Goal: Transaction & Acquisition: Purchase product/service

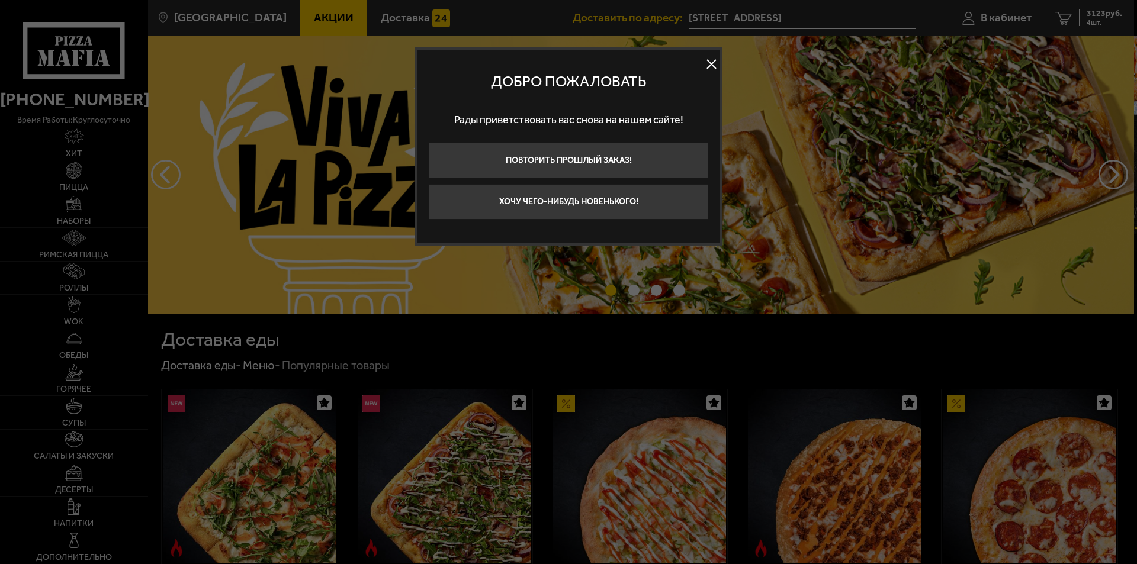
click at [712, 62] on button at bounding box center [711, 65] width 18 height 18
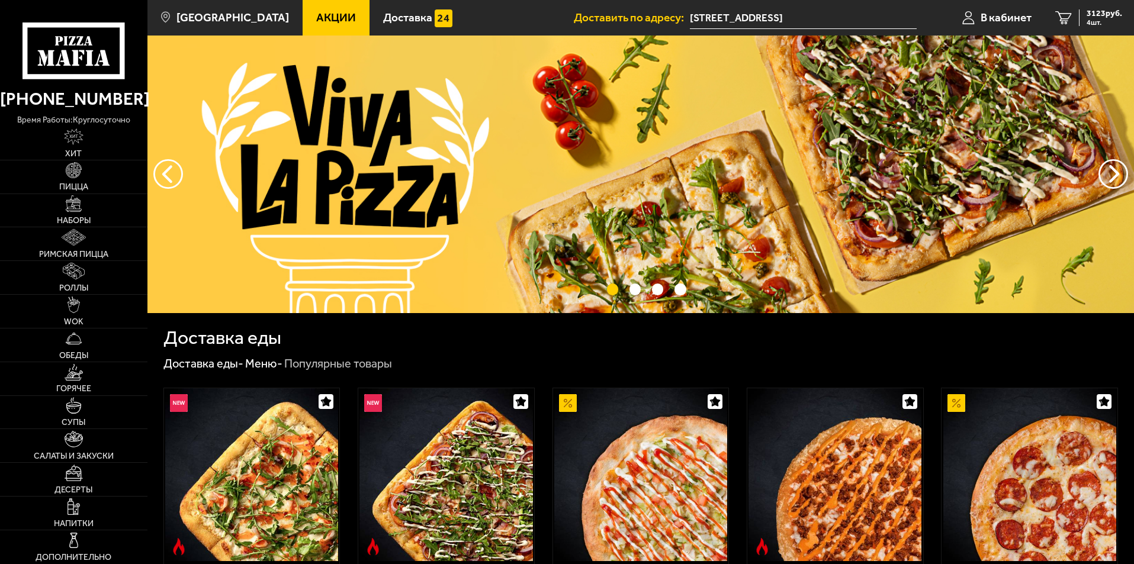
scroll to position [355, 0]
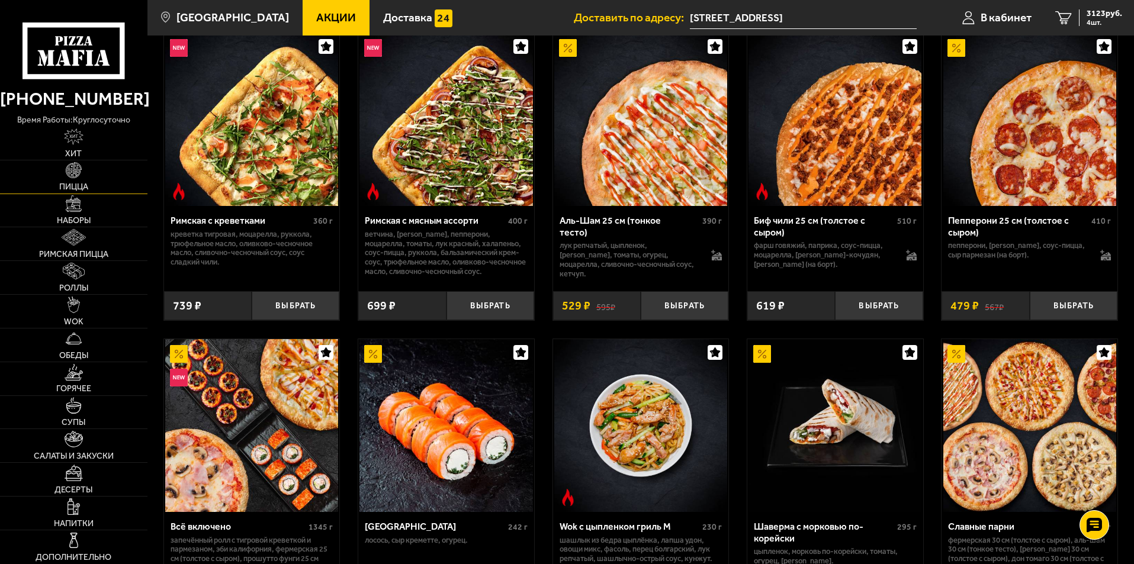
click at [93, 179] on link "Пицца" at bounding box center [73, 176] width 147 height 33
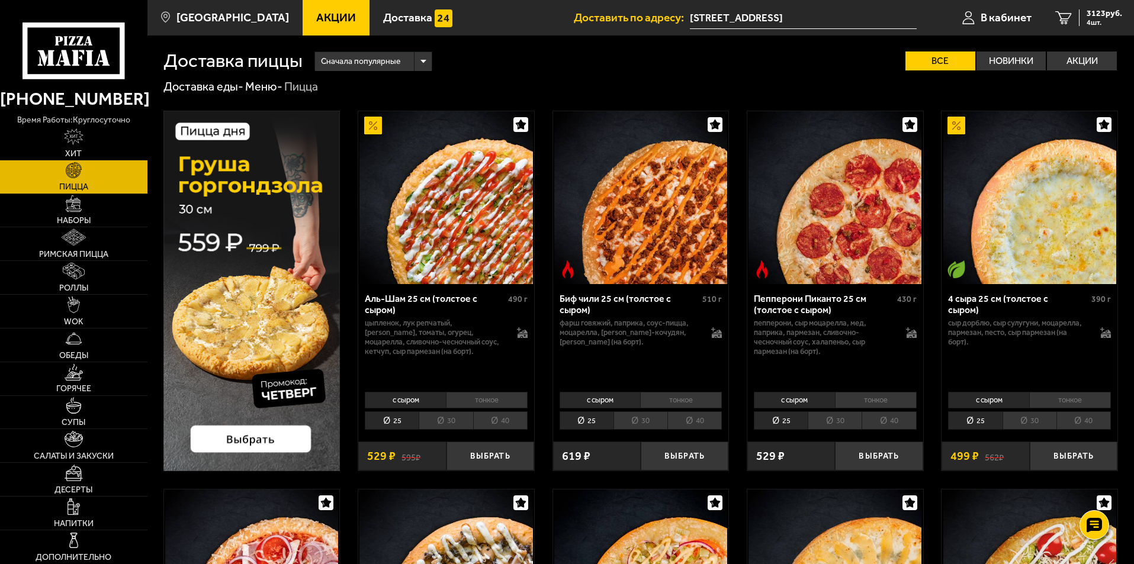
click at [499, 423] on li "40" at bounding box center [500, 421] width 54 height 18
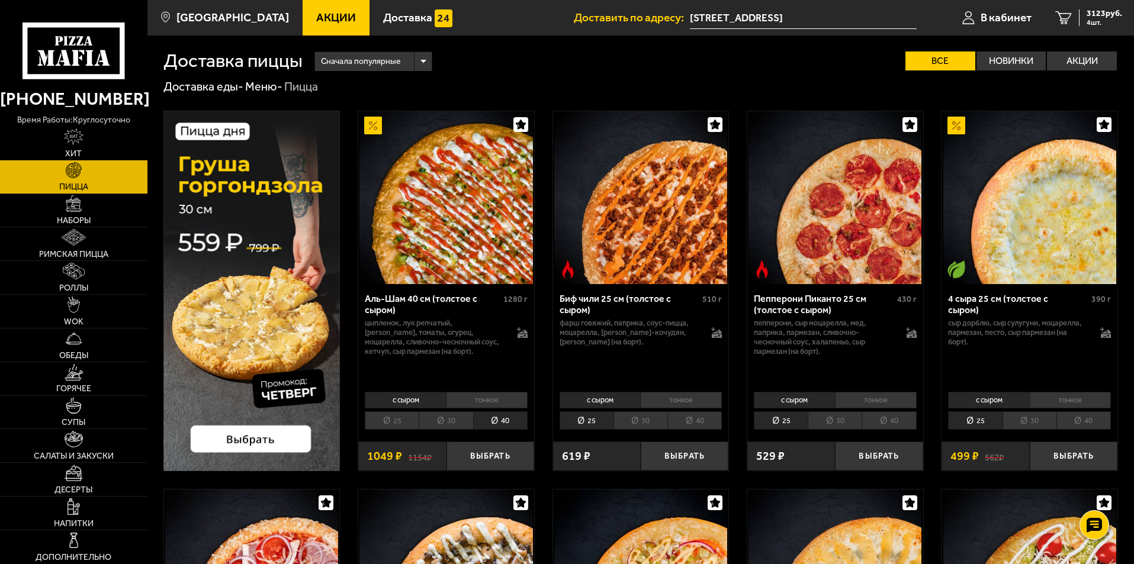
click at [486, 400] on li "тонкое" at bounding box center [487, 400] width 82 height 17
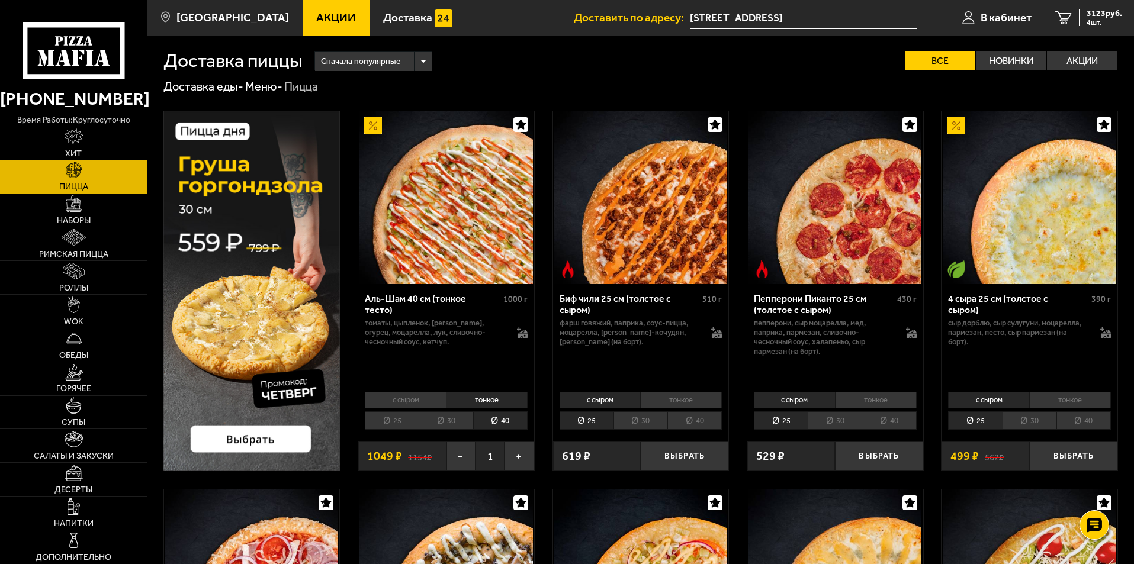
click at [884, 401] on li "тонкое" at bounding box center [876, 400] width 82 height 17
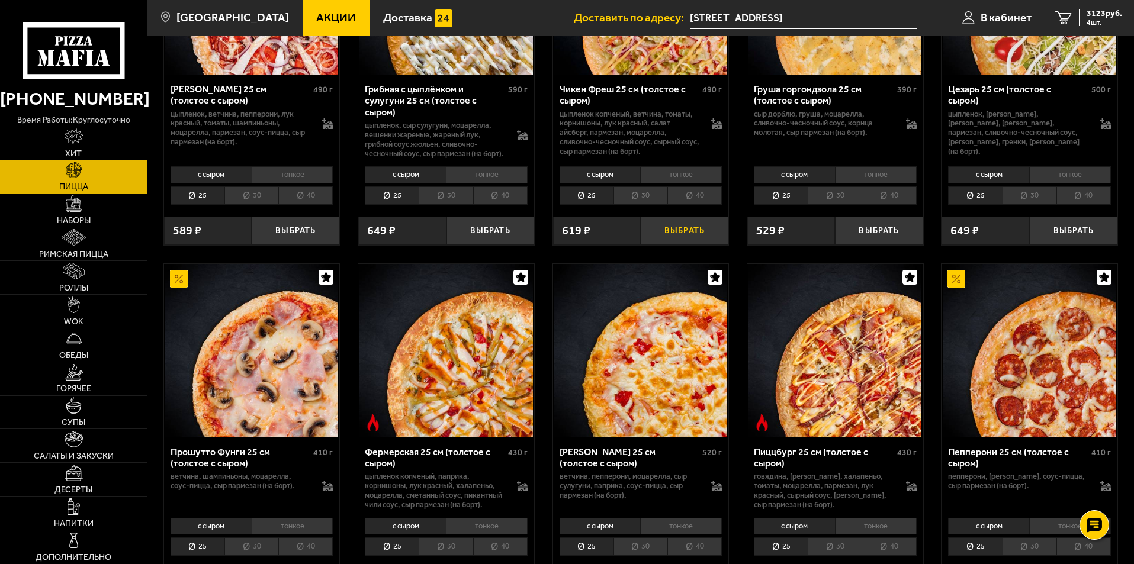
scroll to position [770, 0]
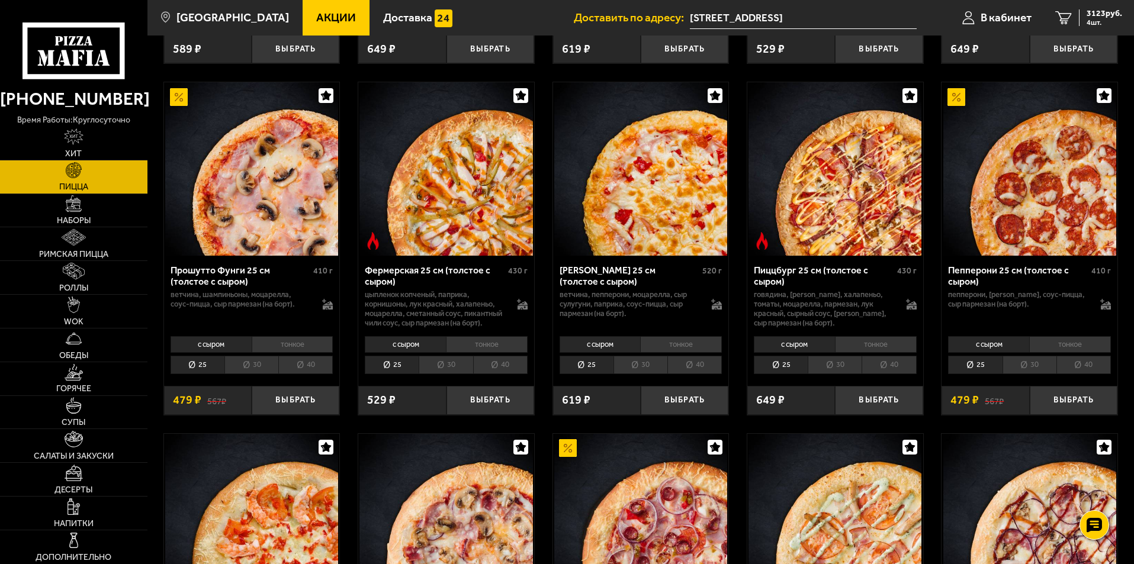
click at [1056, 353] on li "тонкое" at bounding box center [1070, 344] width 82 height 17
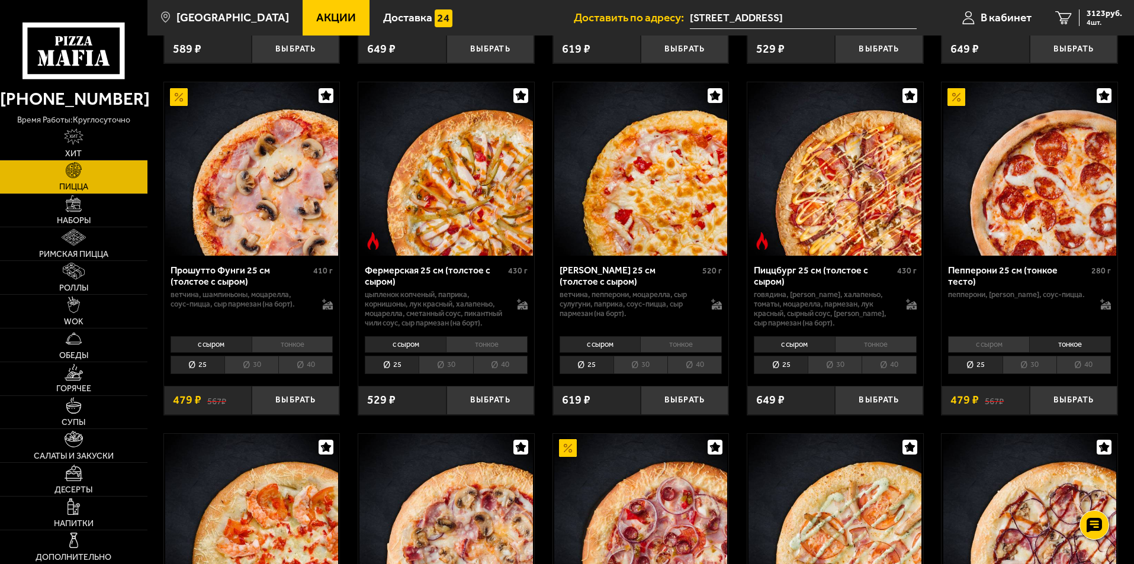
click at [1074, 374] on li "40" at bounding box center [1083, 365] width 54 height 18
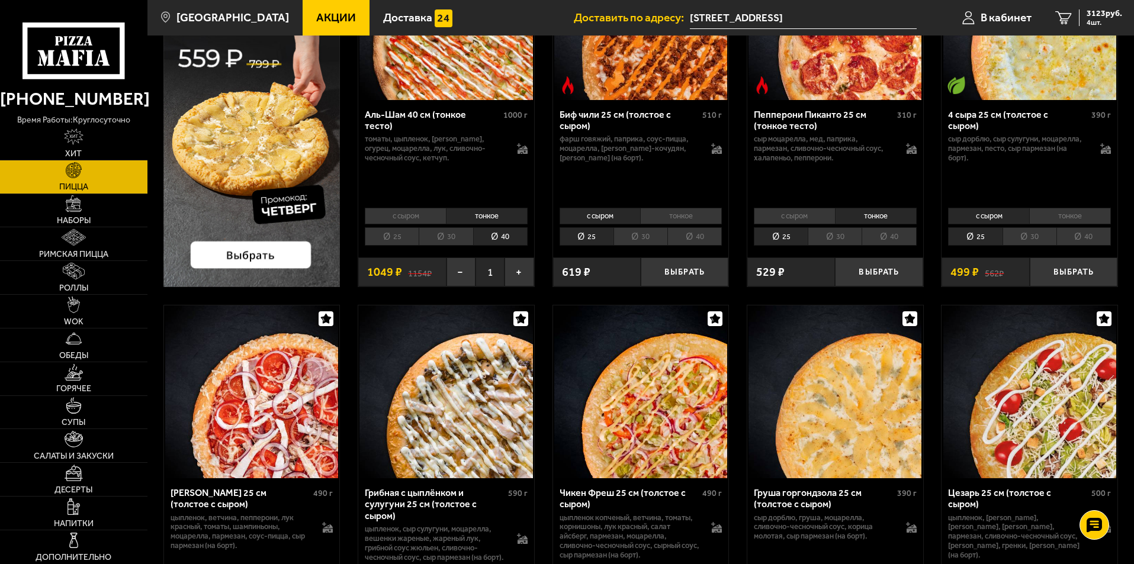
scroll to position [0, 0]
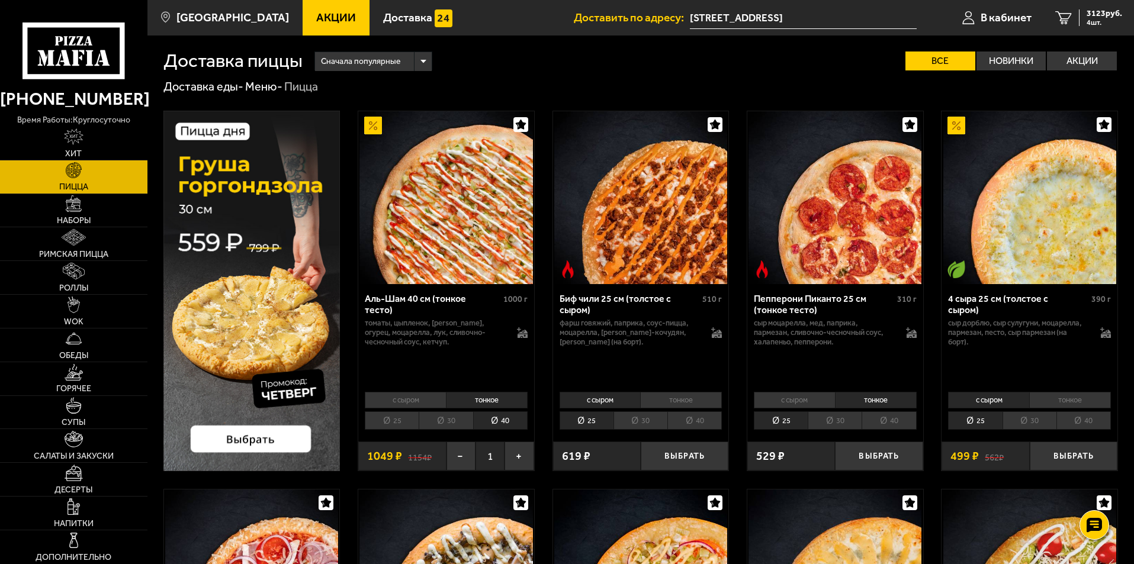
click at [886, 422] on li "40" at bounding box center [889, 421] width 54 height 18
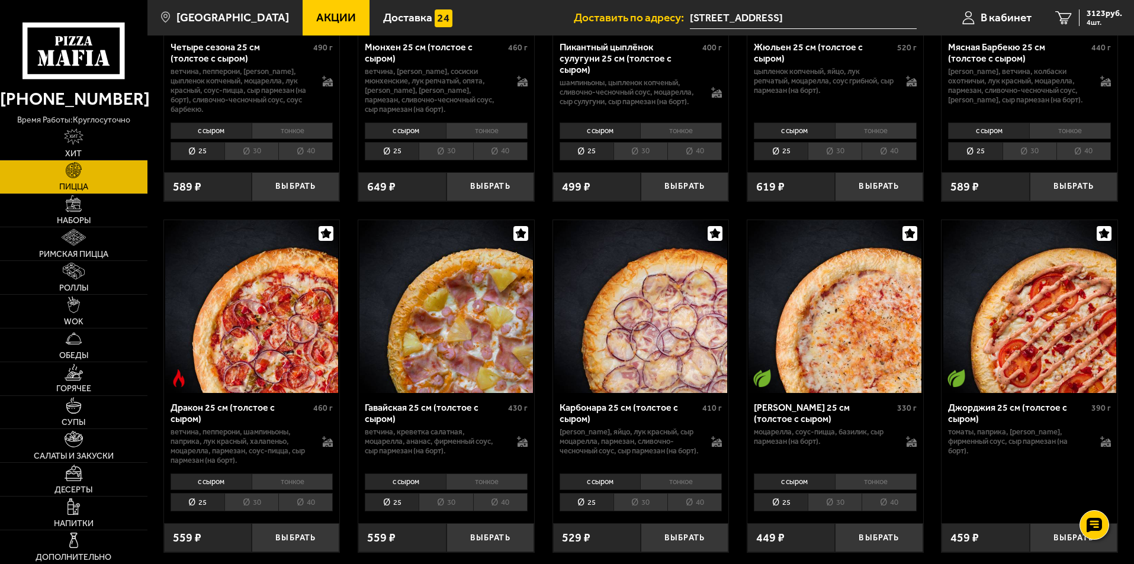
scroll to position [1717, 0]
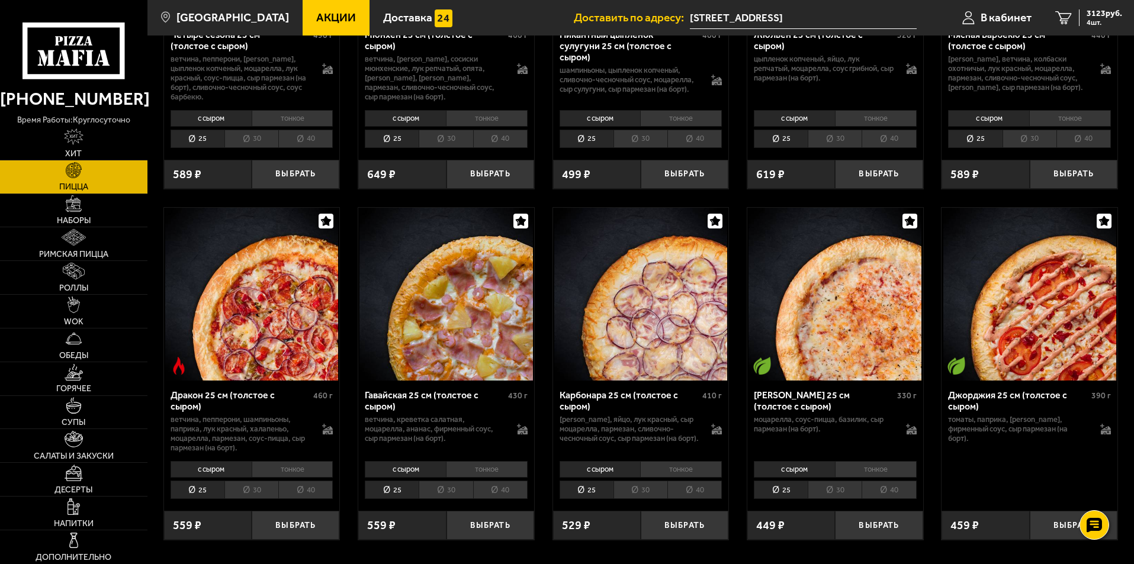
click at [294, 478] on li "тонкое" at bounding box center [293, 469] width 82 height 17
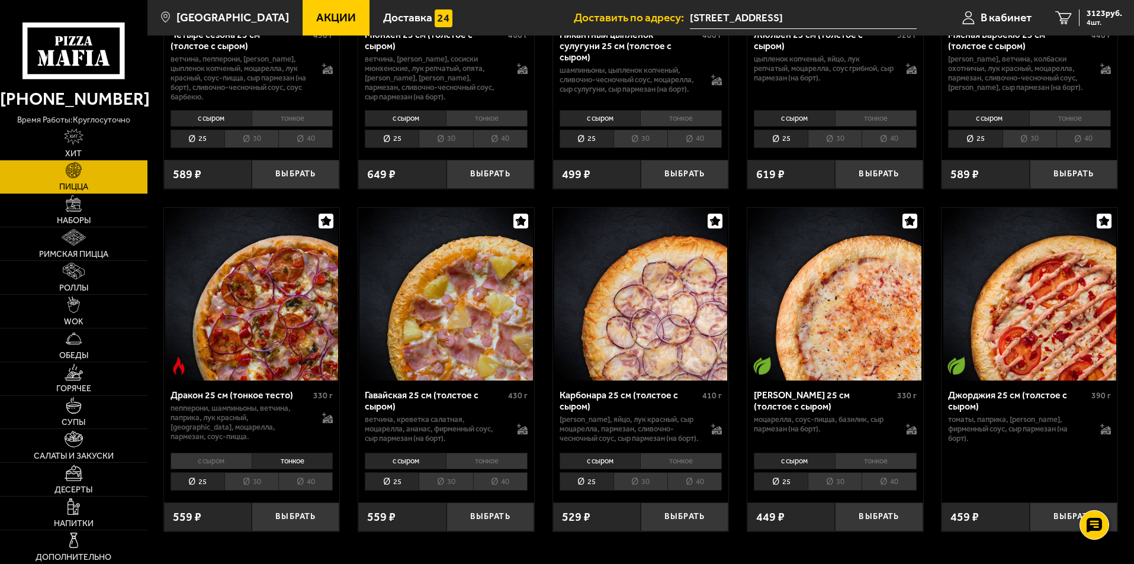
click at [313, 491] on li "40" at bounding box center [305, 481] width 54 height 18
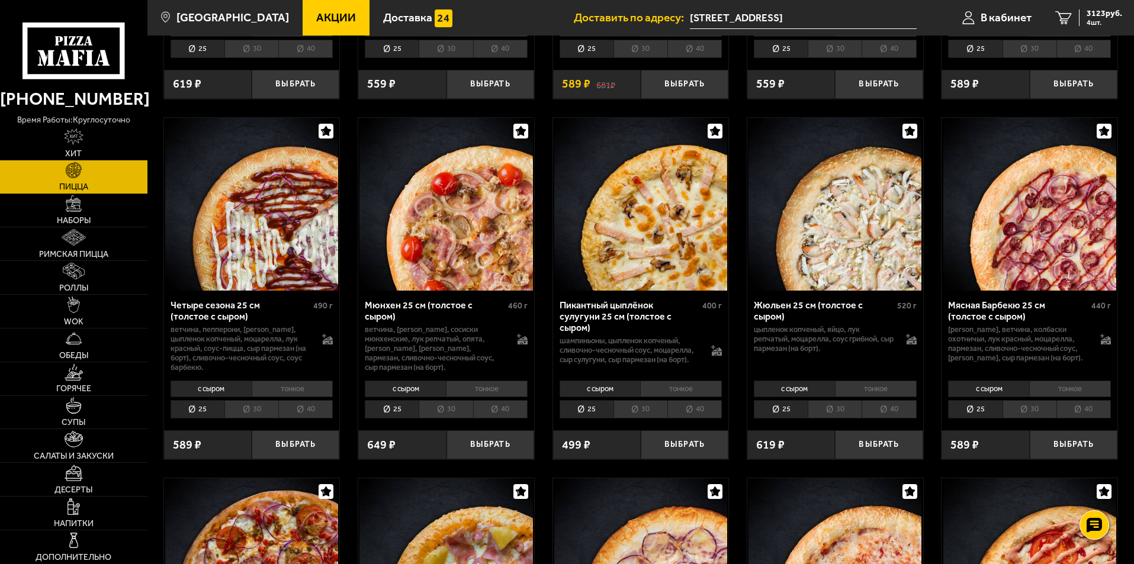
scroll to position [1776, 0]
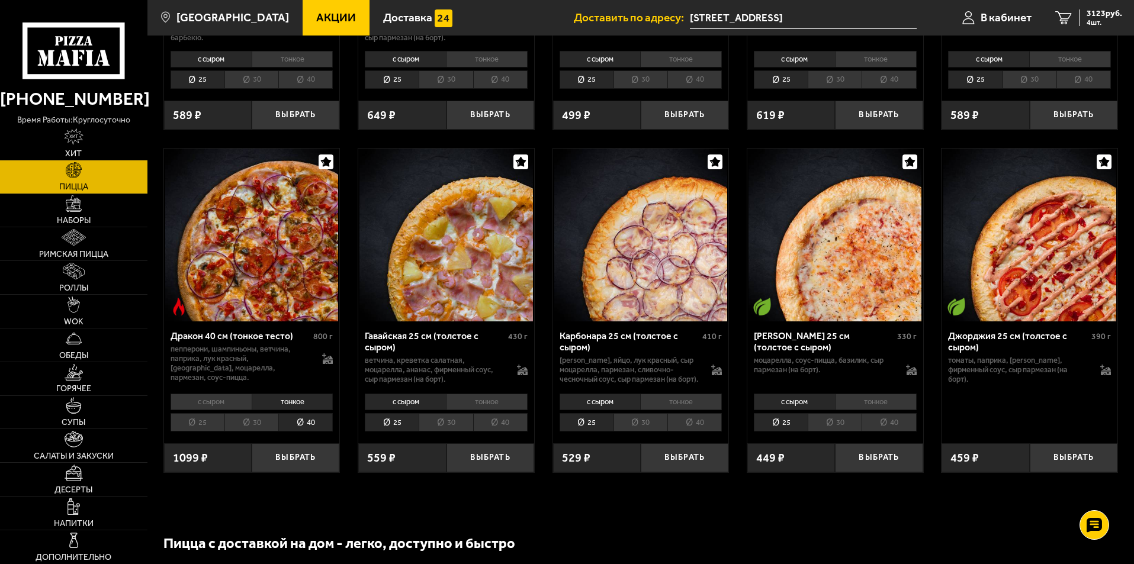
click at [695, 410] on li "тонкое" at bounding box center [681, 402] width 82 height 17
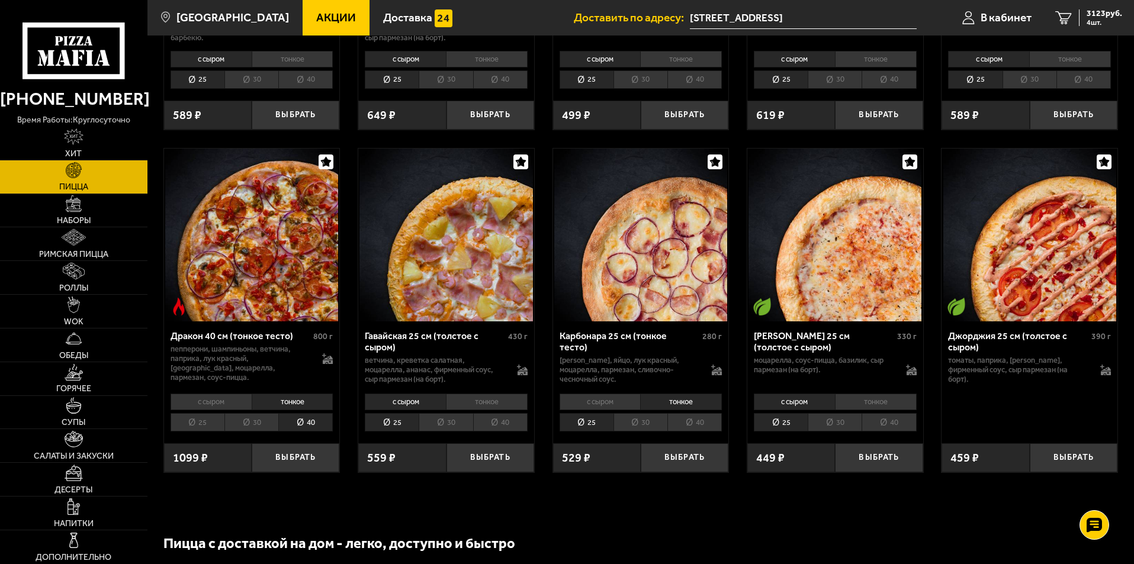
click at [701, 432] on li "40" at bounding box center [694, 422] width 54 height 18
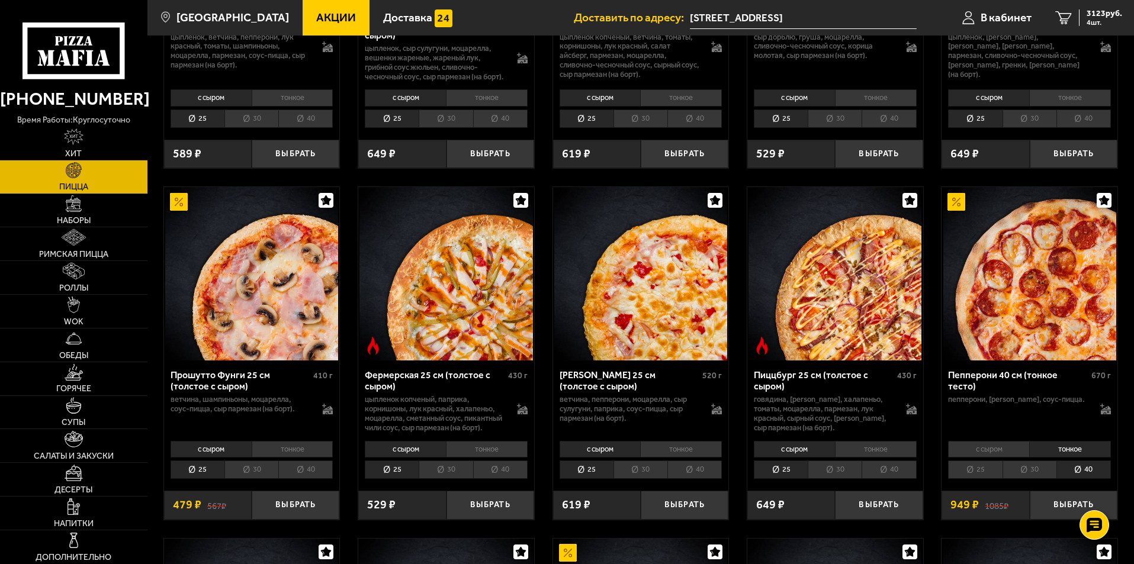
scroll to position [664, 0]
click at [1056, 520] on button "Выбрать" at bounding box center [1074, 505] width 88 height 29
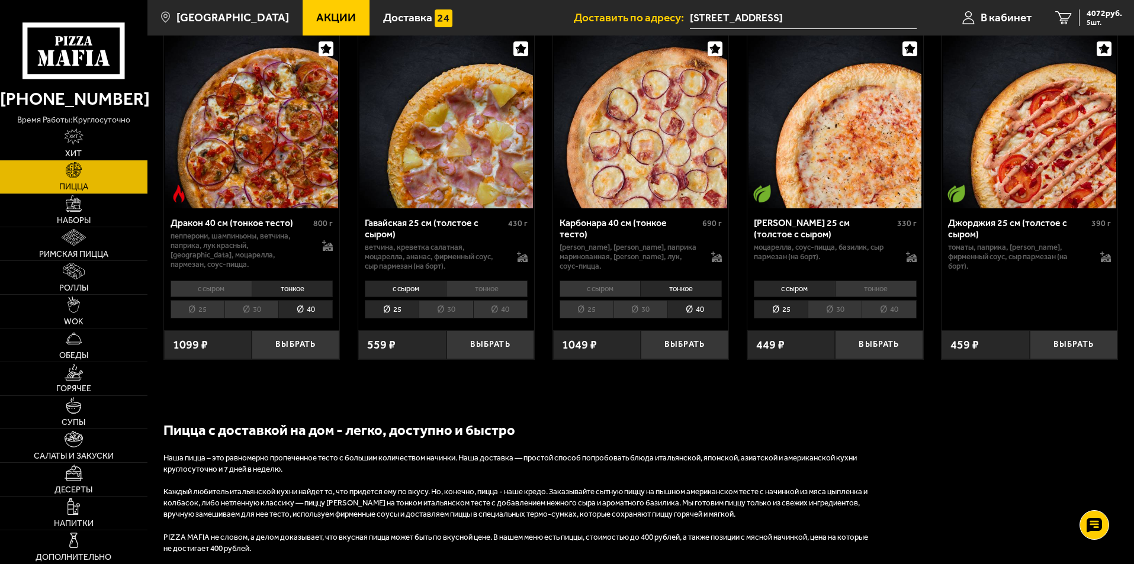
scroll to position [1879, 0]
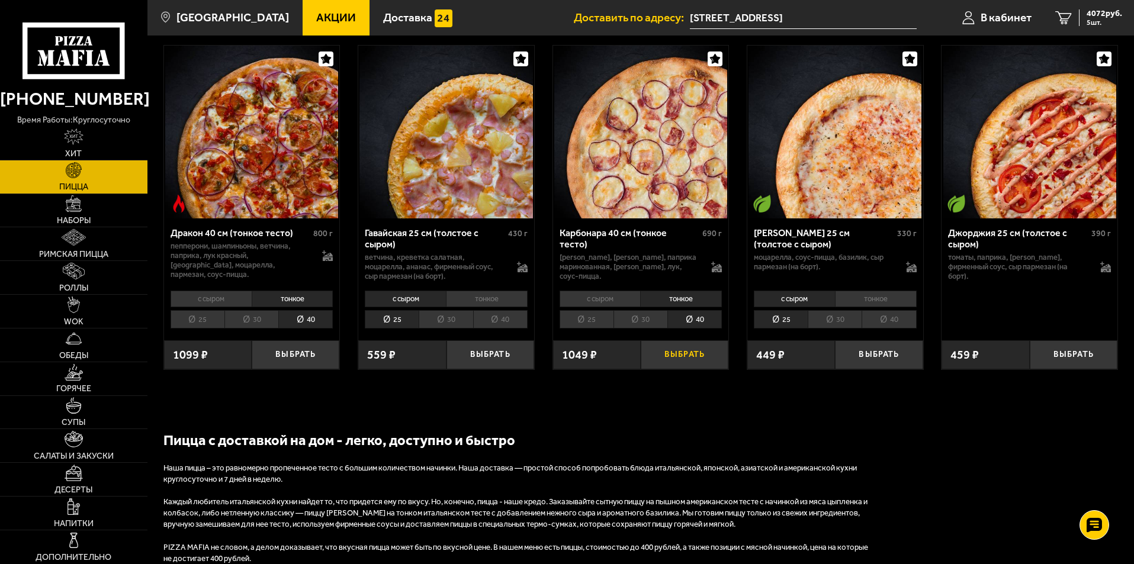
click at [702, 367] on button "Выбрать" at bounding box center [685, 354] width 88 height 29
click at [1096, 11] on span "4964 руб." at bounding box center [1105, 13] width 36 height 8
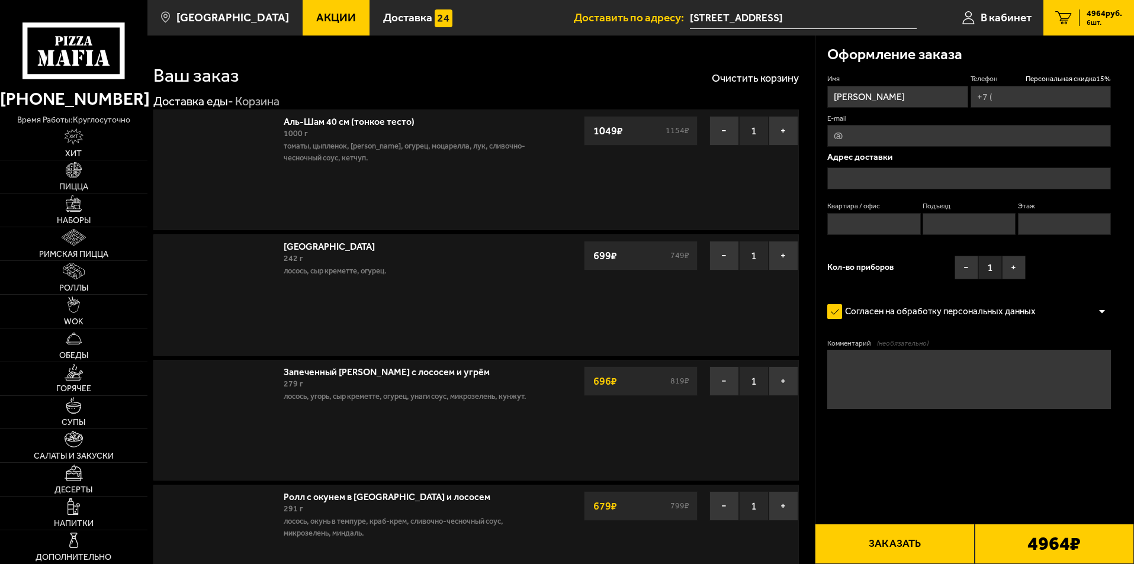
type input "[PHONE_NUMBER]"
type input "[STREET_ADDRESS]"
type input "17"
type input "2"
type input "1"
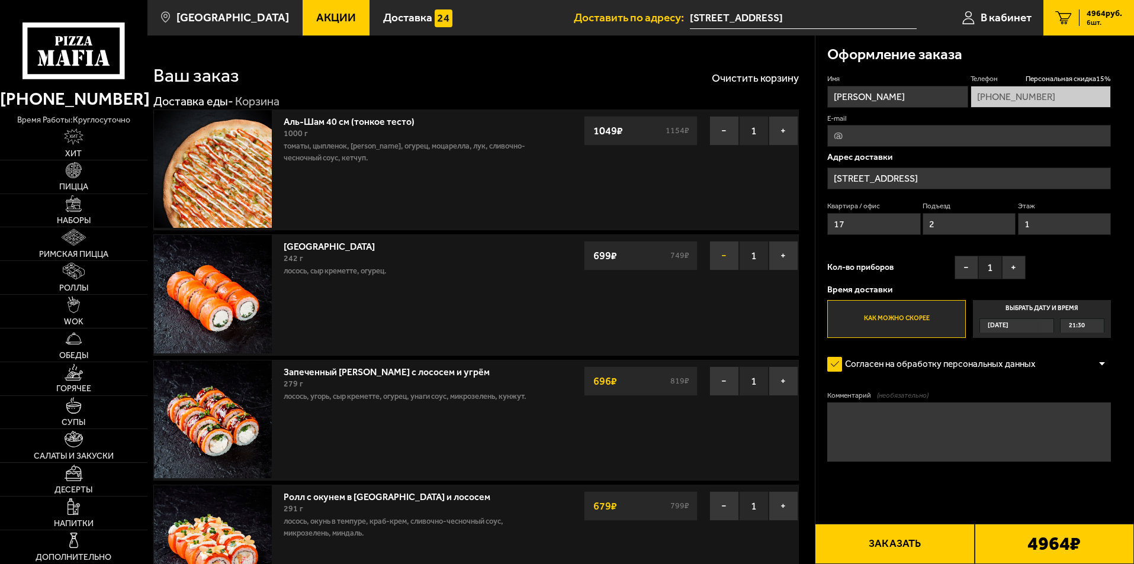
click at [728, 262] on button "−" at bounding box center [724, 256] width 30 height 30
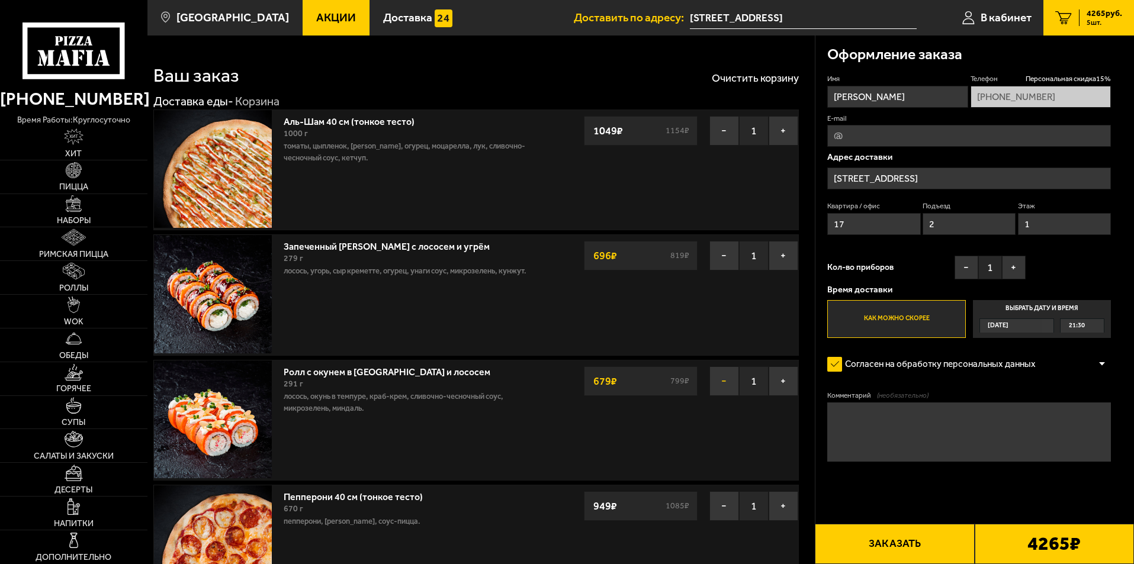
click at [729, 379] on button "−" at bounding box center [724, 382] width 30 height 30
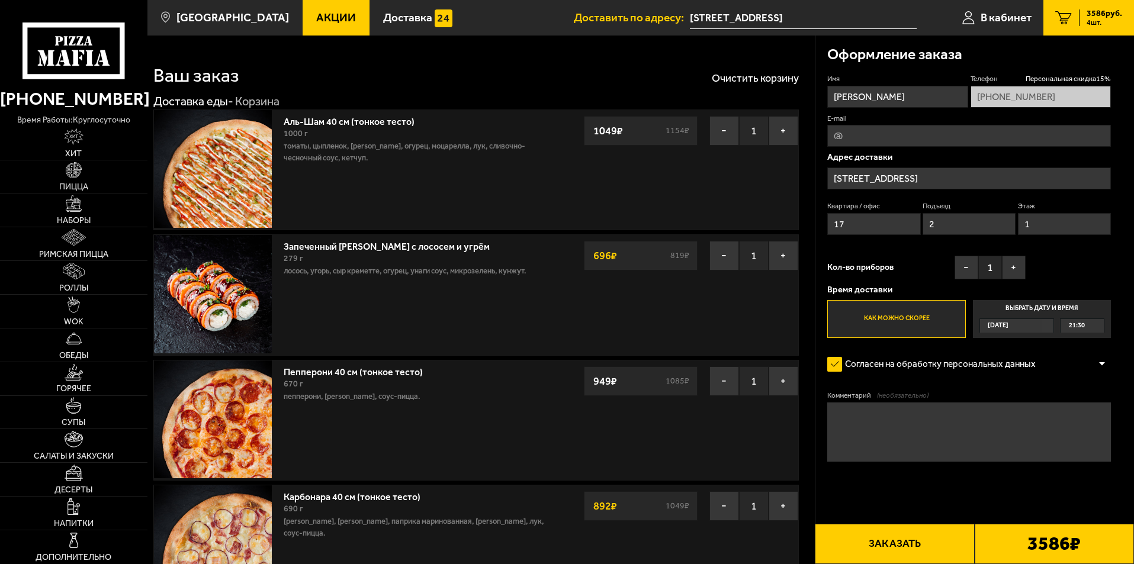
drag, startPoint x: 725, startPoint y: 252, endPoint x: 727, endPoint y: 271, distance: 19.1
click at [725, 252] on button "−" at bounding box center [724, 256] width 30 height 30
